Goal: Transaction & Acquisition: Obtain resource

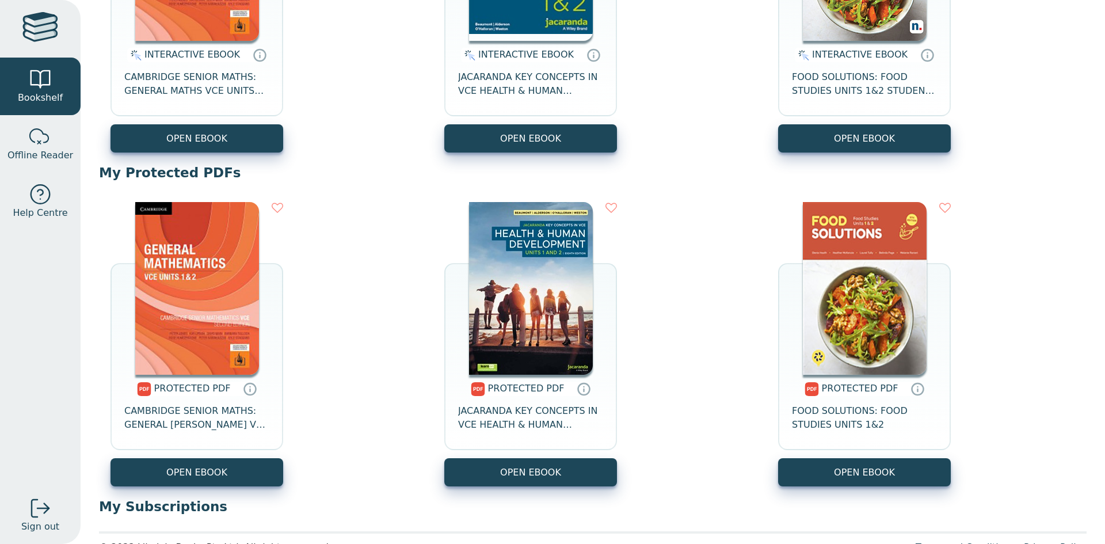
scroll to position [290, 0]
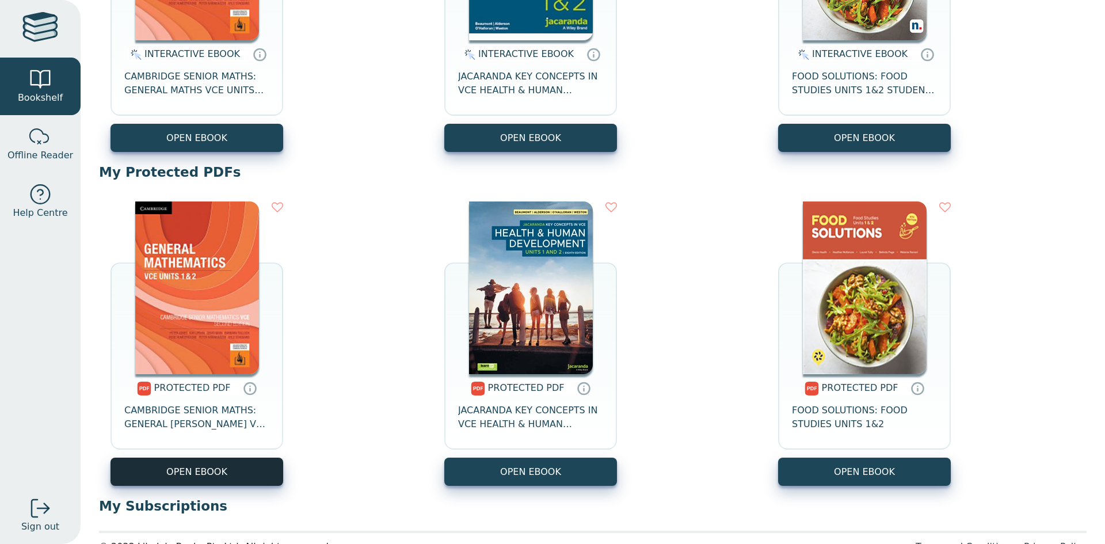
click at [254, 476] on link "OPEN EBOOK" at bounding box center [196, 471] width 173 height 28
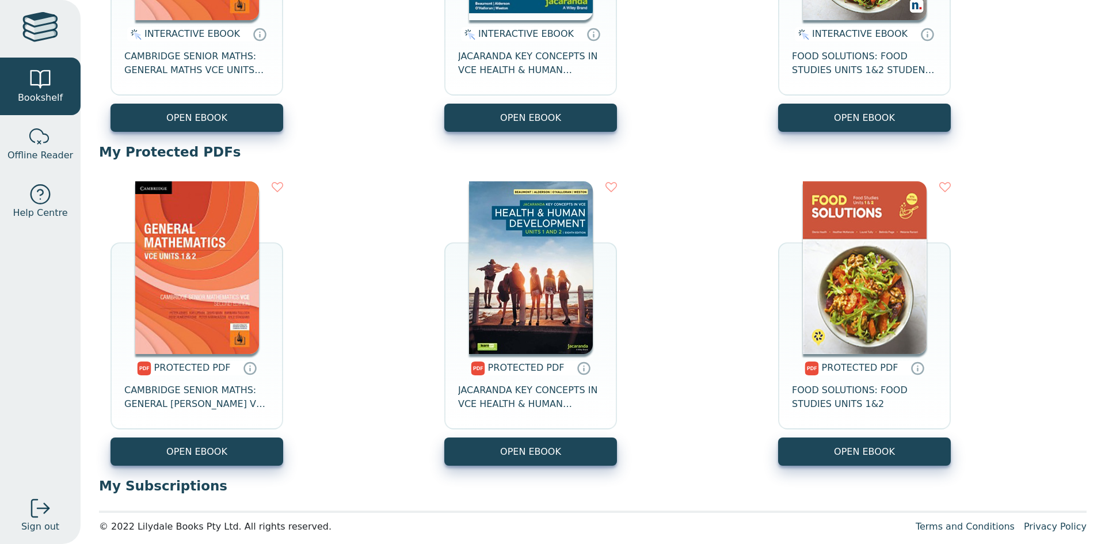
scroll to position [311, 0]
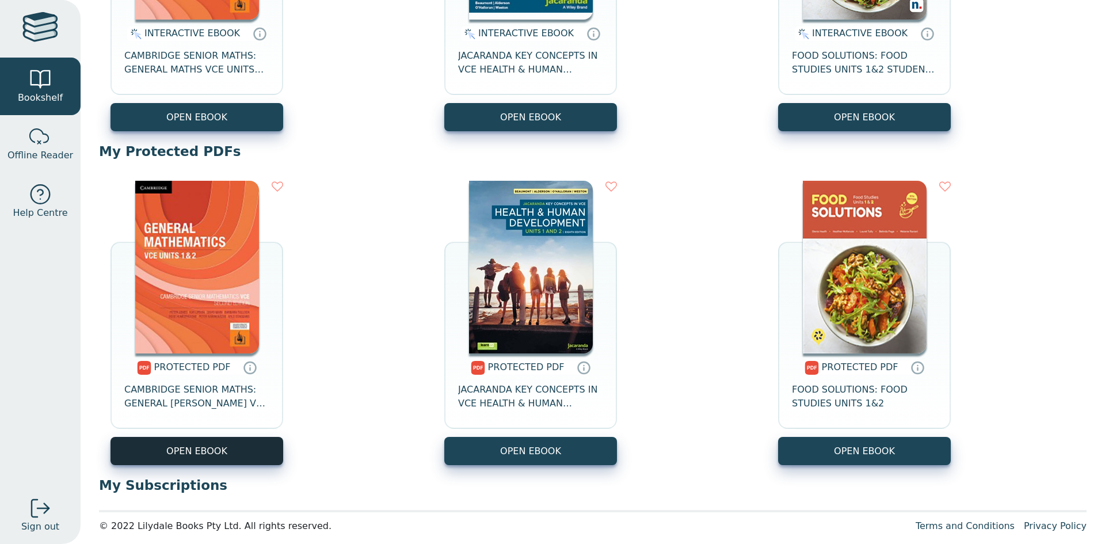
click at [258, 450] on link "OPEN EBOOK" at bounding box center [196, 451] width 173 height 28
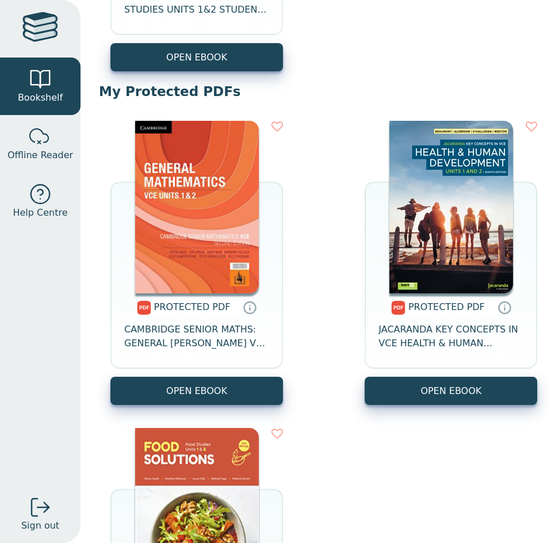
scroll to position [722, 0]
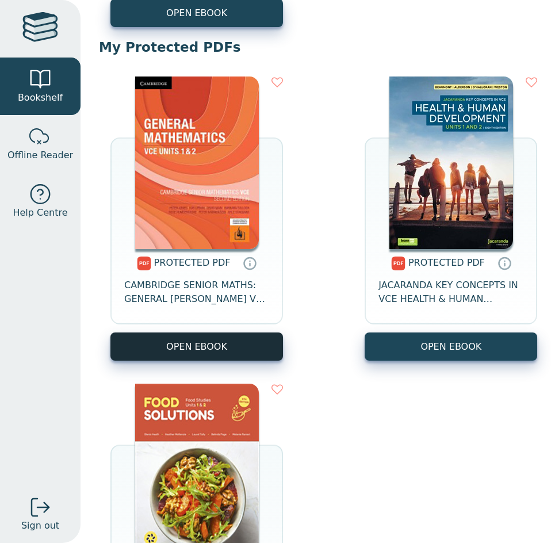
click at [221, 357] on link "OPEN EBOOK" at bounding box center [196, 347] width 173 height 28
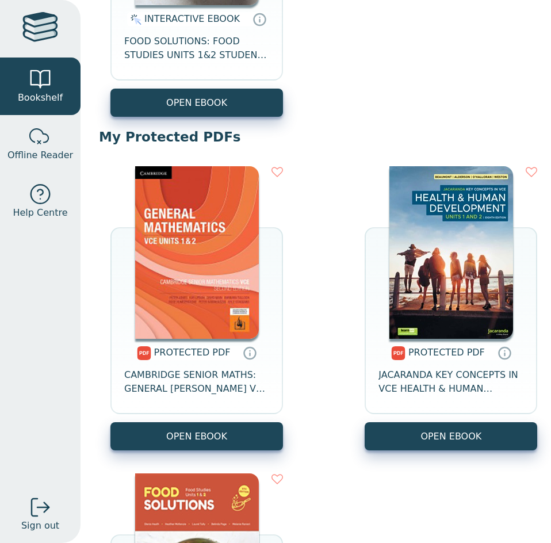
scroll to position [633, 0]
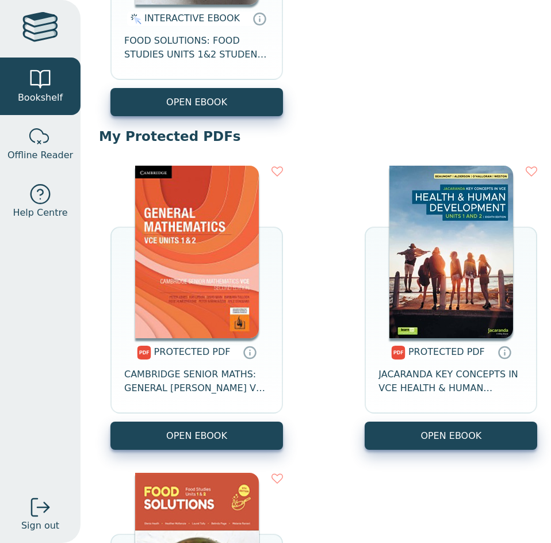
click at [224, 453] on div "PROTECTED PDF CAMBRIDGE SENIOR MATHS: GENERAL MATHS VCE UNITS 1&2 OPEN EBOOK" at bounding box center [346, 461] width 495 height 614
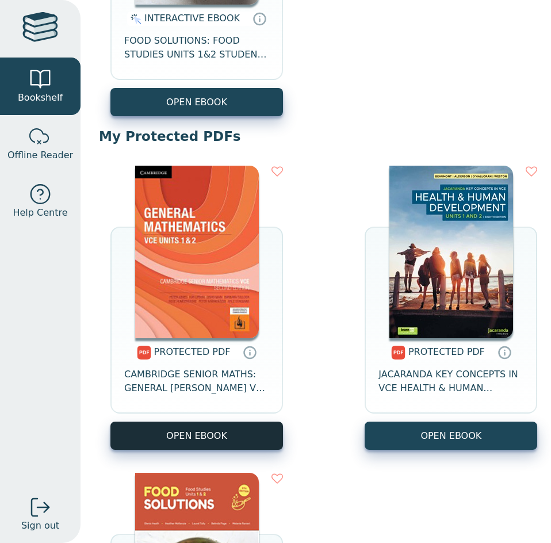
click at [235, 448] on link "OPEN EBOOK" at bounding box center [196, 436] width 173 height 28
